Goal: Understand process/instructions: Learn how to perform a task or action

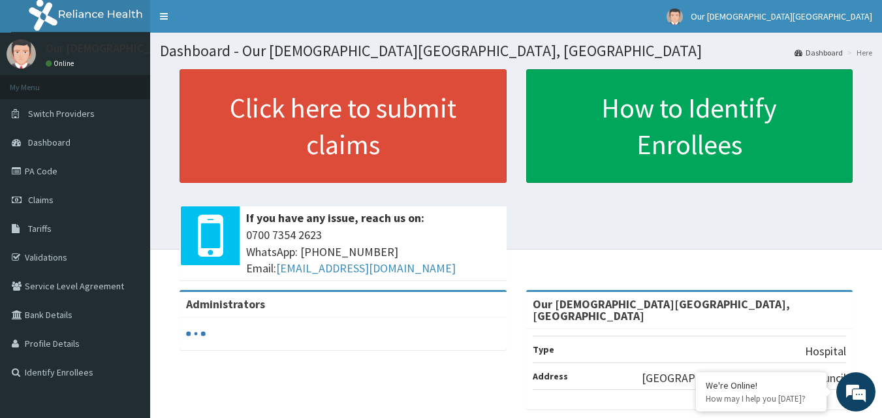
click at [556, 121] on link "How to Identify Enrollees" at bounding box center [689, 126] width 327 height 114
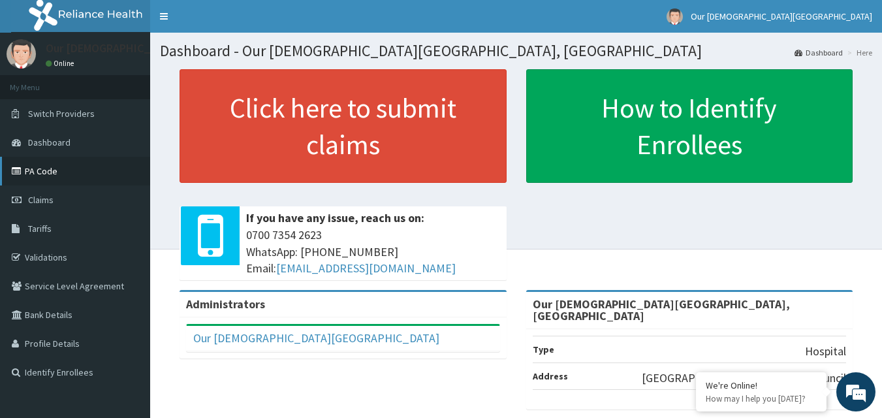
click at [27, 162] on link "PA Code" at bounding box center [75, 171] width 150 height 29
